Goal: Task Accomplishment & Management: Use online tool/utility

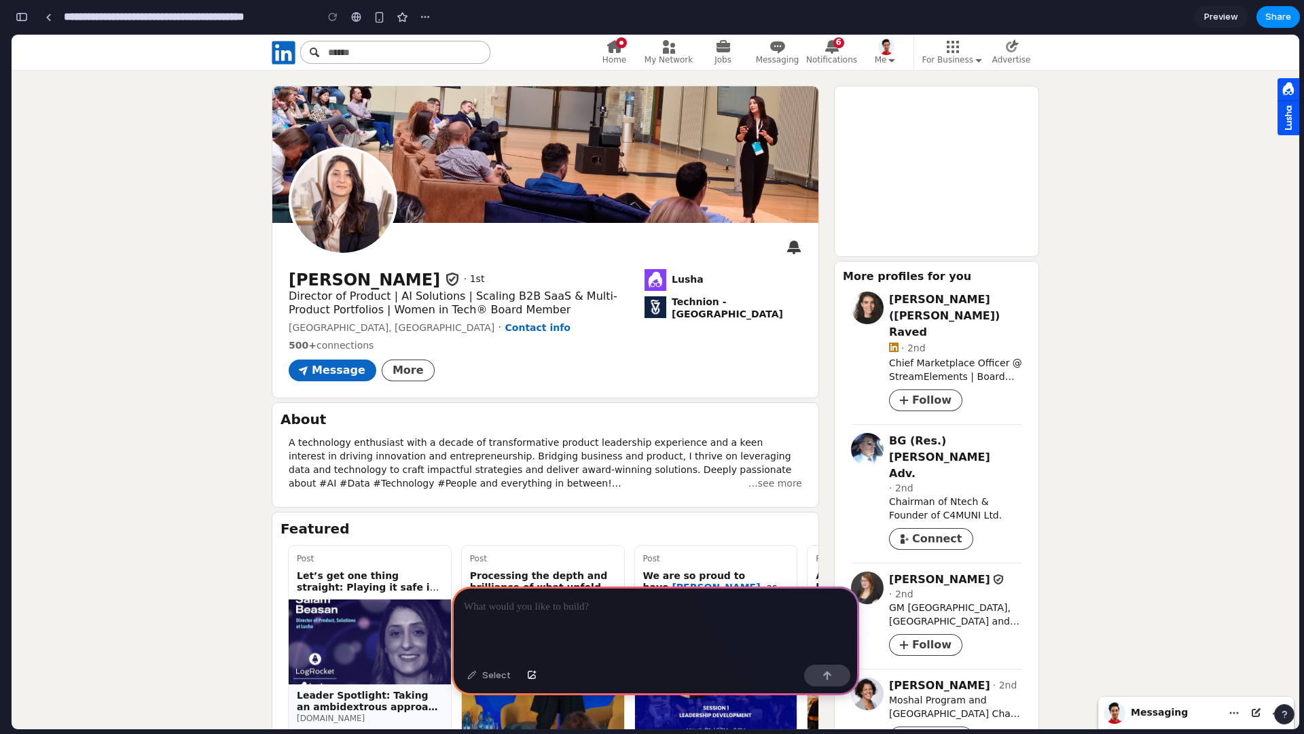
click at [24, 20] on div "button" at bounding box center [22, 17] width 12 height 10
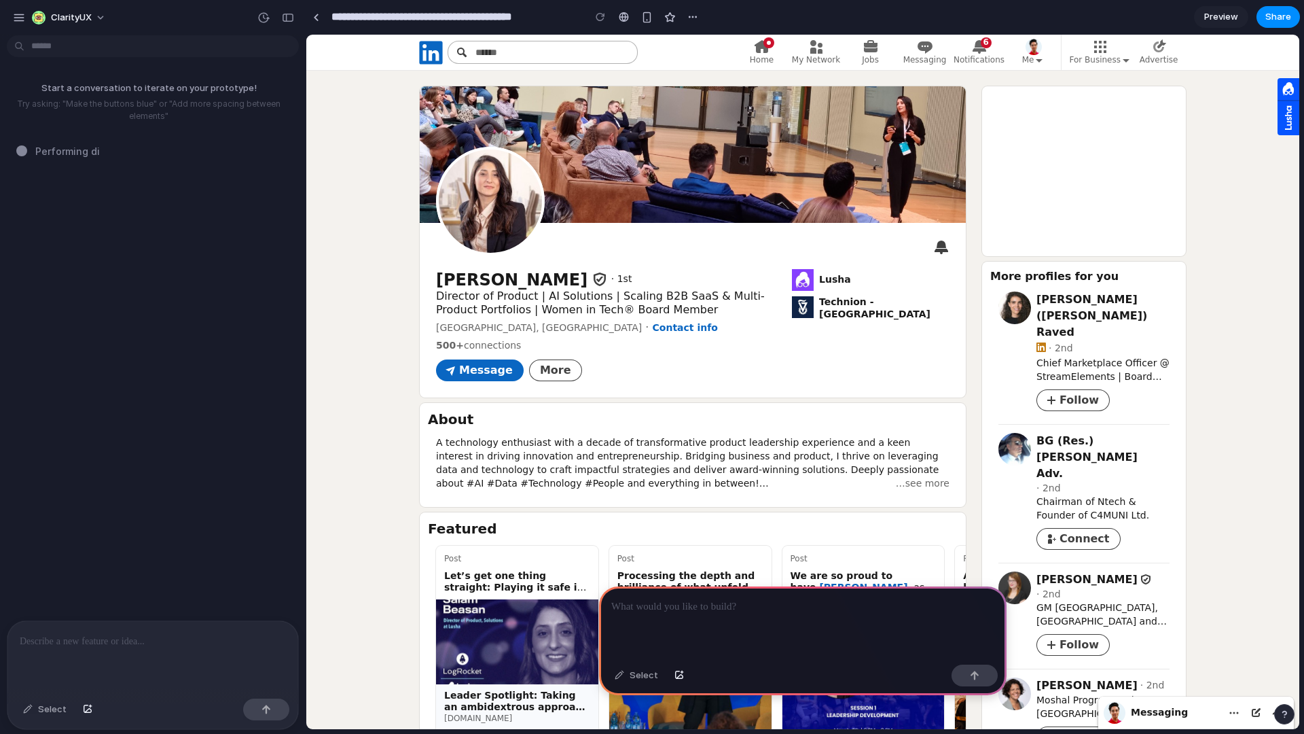
click at [36, 712] on div "Select" at bounding box center [44, 709] width 57 height 22
click at [60, 708] on div "Select" at bounding box center [44, 709] width 57 height 22
click at [56, 710] on div "Select" at bounding box center [44, 709] width 57 height 22
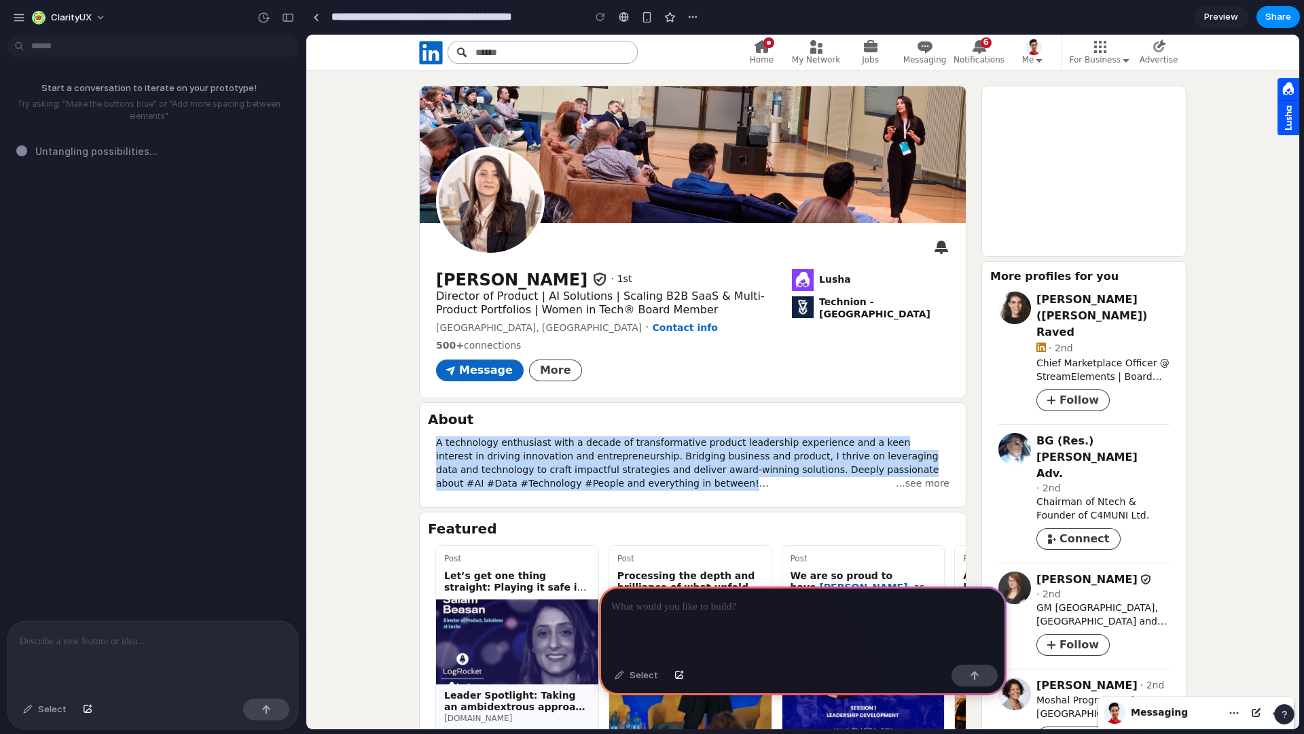
drag, startPoint x: 433, startPoint y: 442, endPoint x: 580, endPoint y: 483, distance: 152.5
click at [580, 483] on div "A technology enthusiast with a decade of transformative product leadership expe…" at bounding box center [693, 463] width 546 height 71
drag, startPoint x: 433, startPoint y: 302, endPoint x: 641, endPoint y: 326, distance: 210.0
click at [641, 326] on div "test Salam Beasan 1st degree connection 1st Director of Product | AI Solutions …" at bounding box center [693, 310] width 546 height 175
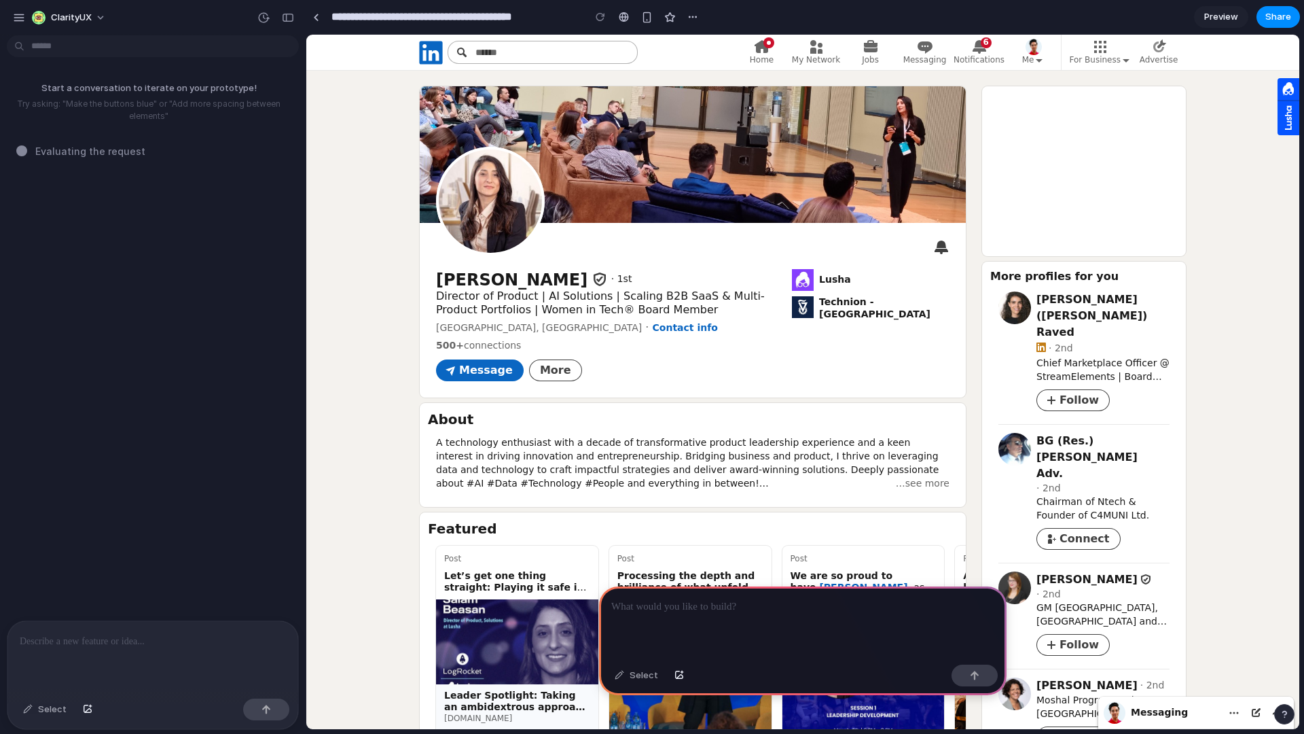
click at [576, 462] on div "A technology enthusiast with a decade of transformative product leadership expe…" at bounding box center [693, 463] width 514 height 54
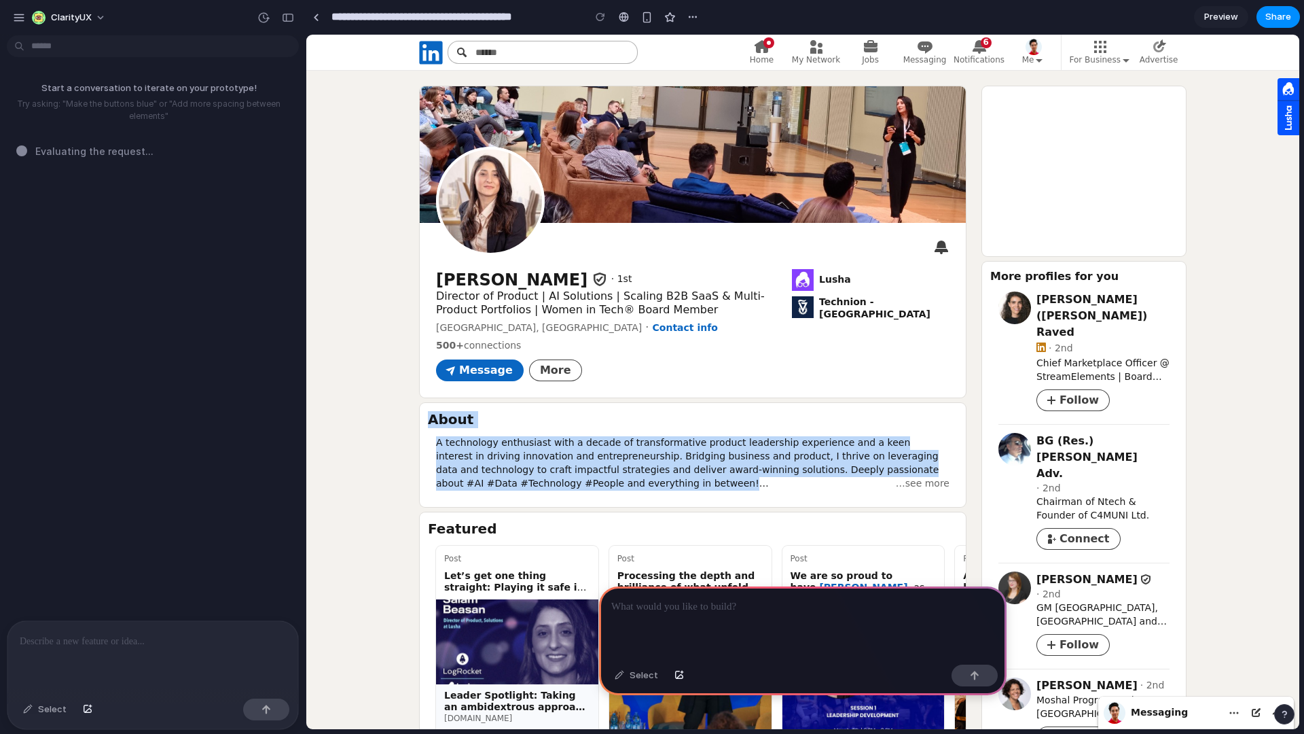
drag, startPoint x: 577, startPoint y: 488, endPoint x: 418, endPoint y: 424, distance: 171.6
click at [933, 484] on button "…see more" at bounding box center [921, 484] width 56 height 14
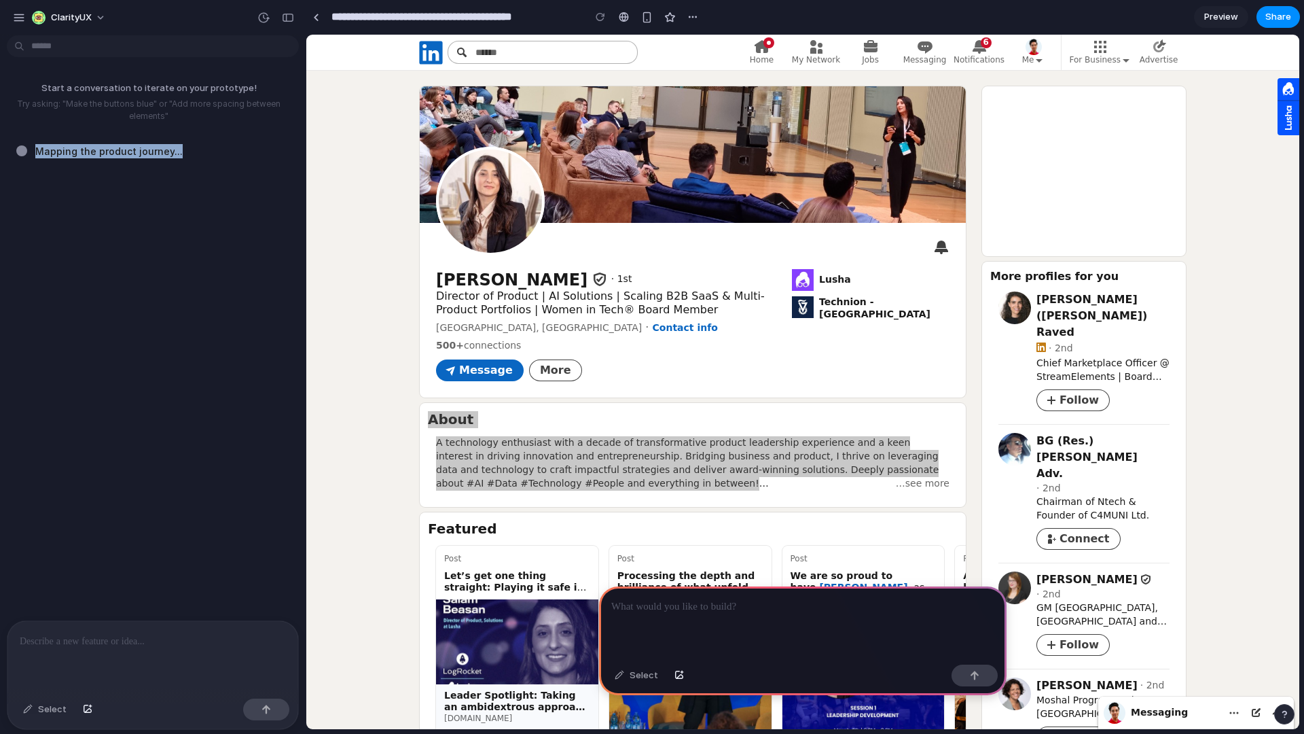
drag, startPoint x: 37, startPoint y: 154, endPoint x: 203, endPoint y: 154, distance: 166.4
click at [203, 154] on div "Mapping the product journey ..." at bounding box center [156, 151] width 281 height 14
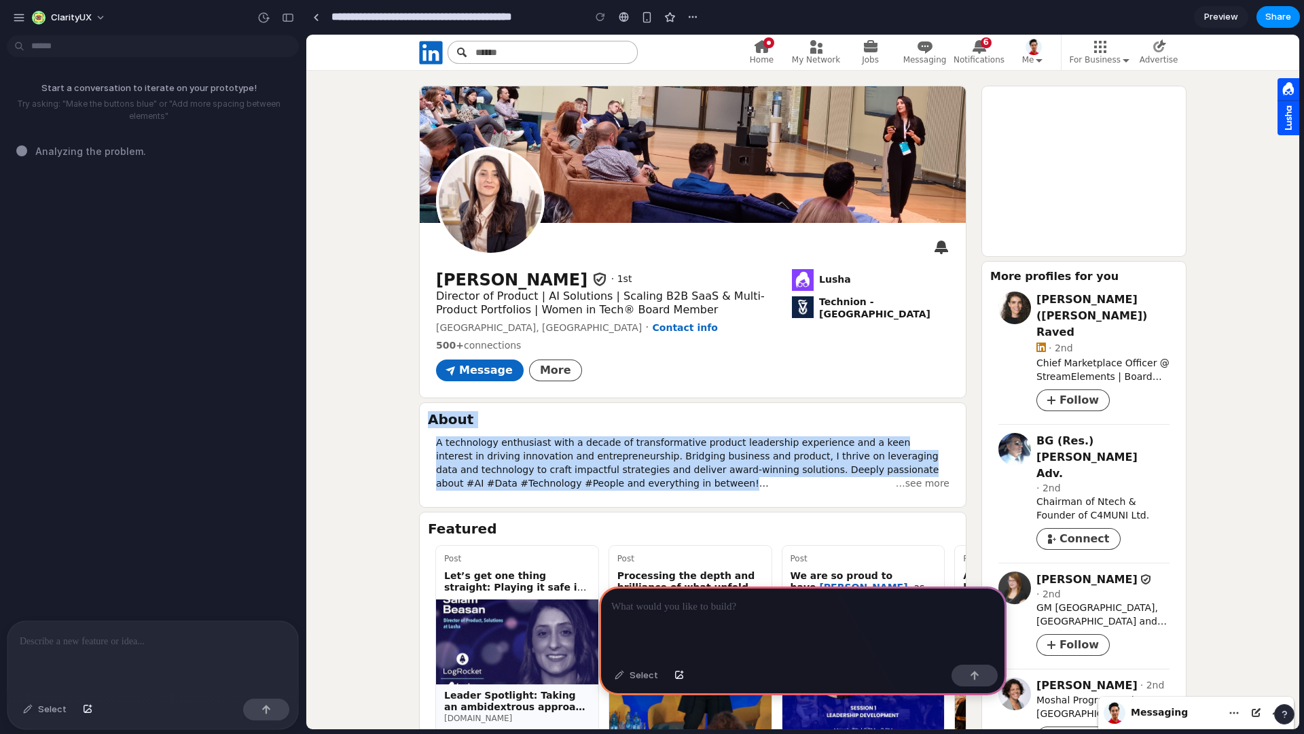
click at [423, 435] on div "A technology enthusiast with a decade of transformative product leadership expe…" at bounding box center [693, 463] width 546 height 71
